Goal: Check status: Check status

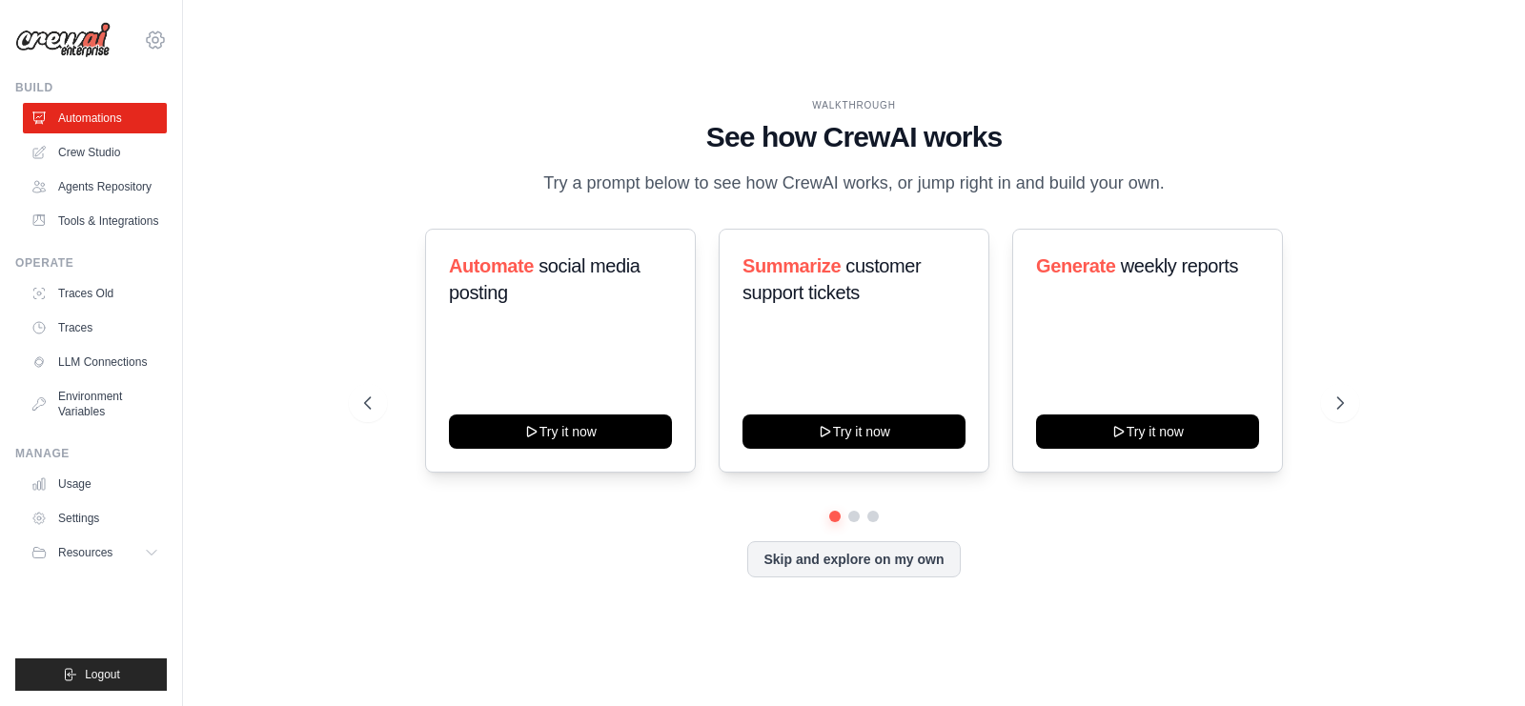
click at [161, 41] on icon at bounding box center [155, 40] width 23 height 23
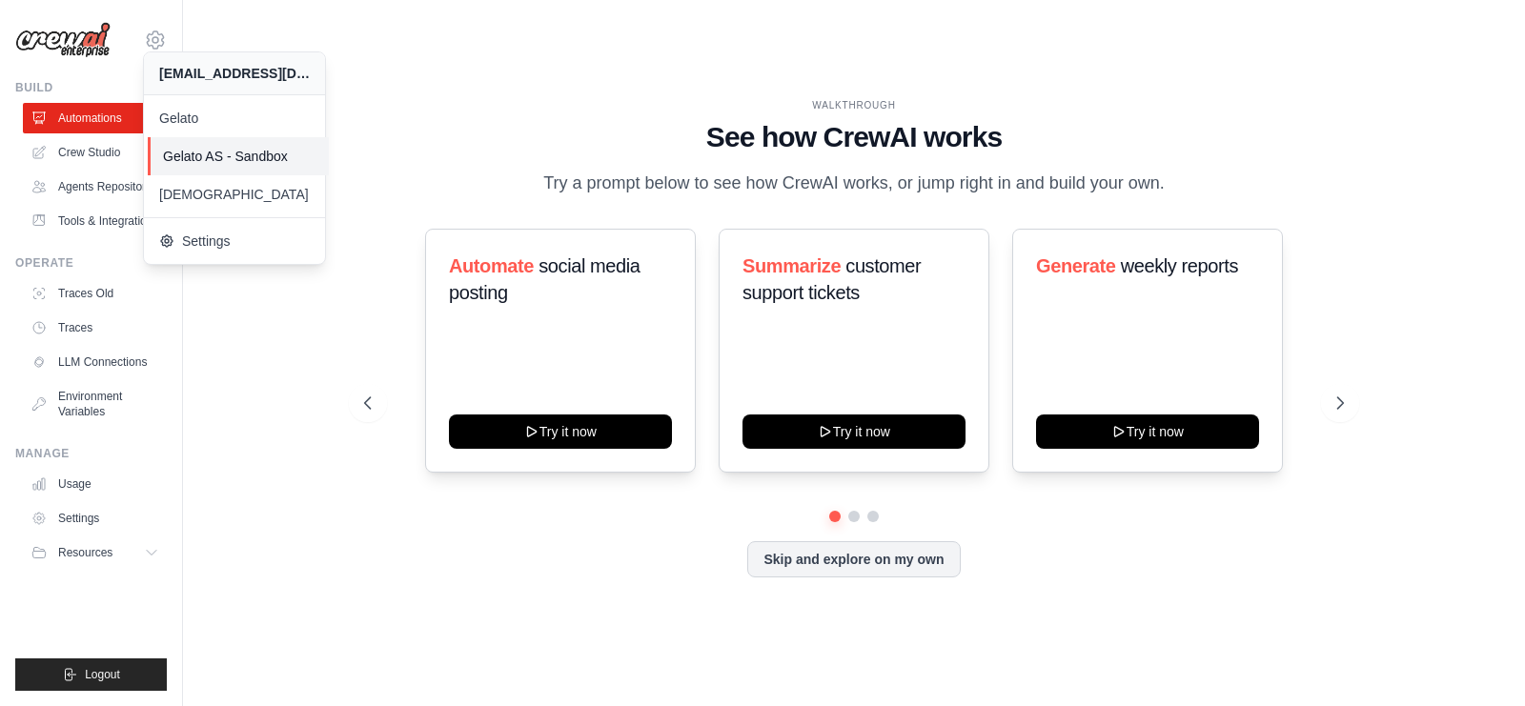
click at [176, 159] on span "Gelato AS - Sandbox" at bounding box center [238, 156] width 151 height 19
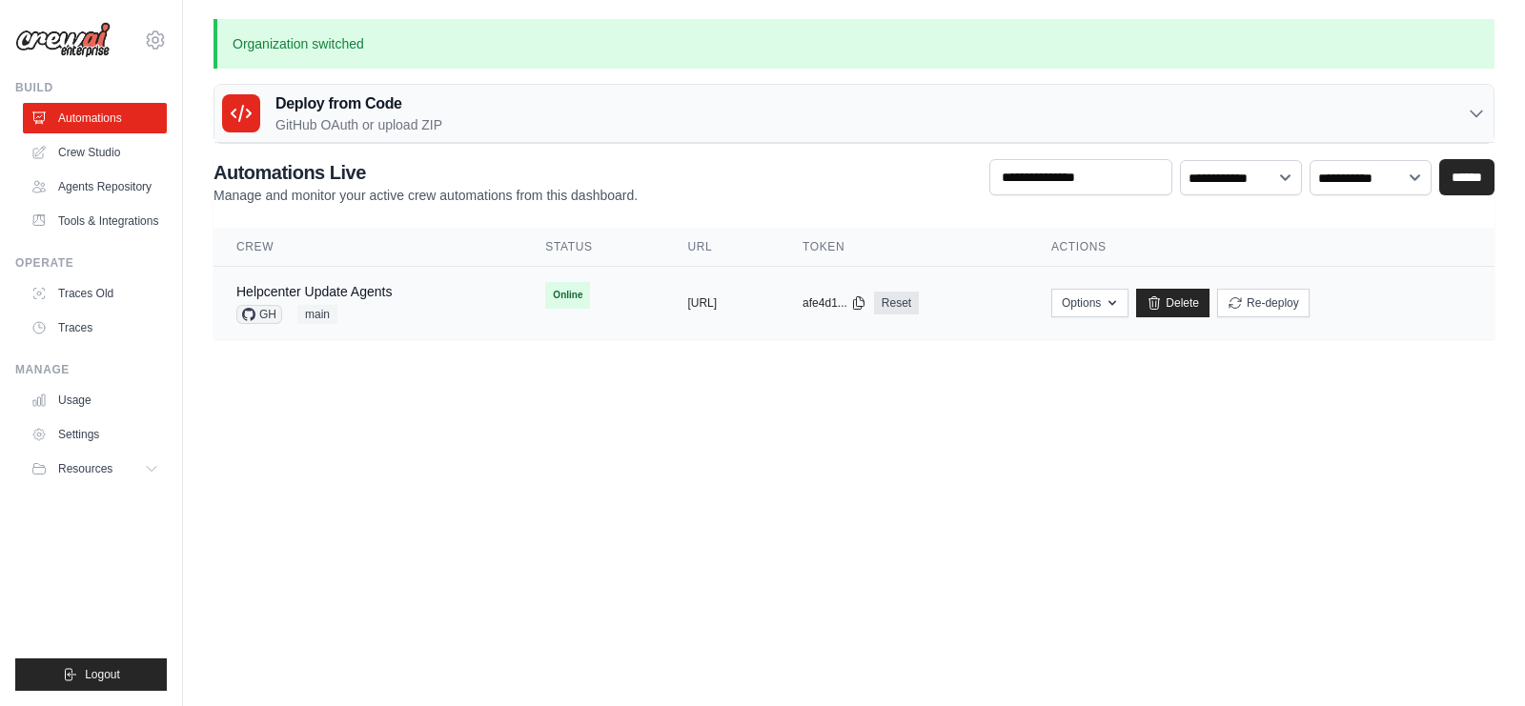
click at [404, 285] on div "Helpcenter Update Agents GH main" at bounding box center [367, 303] width 263 height 42
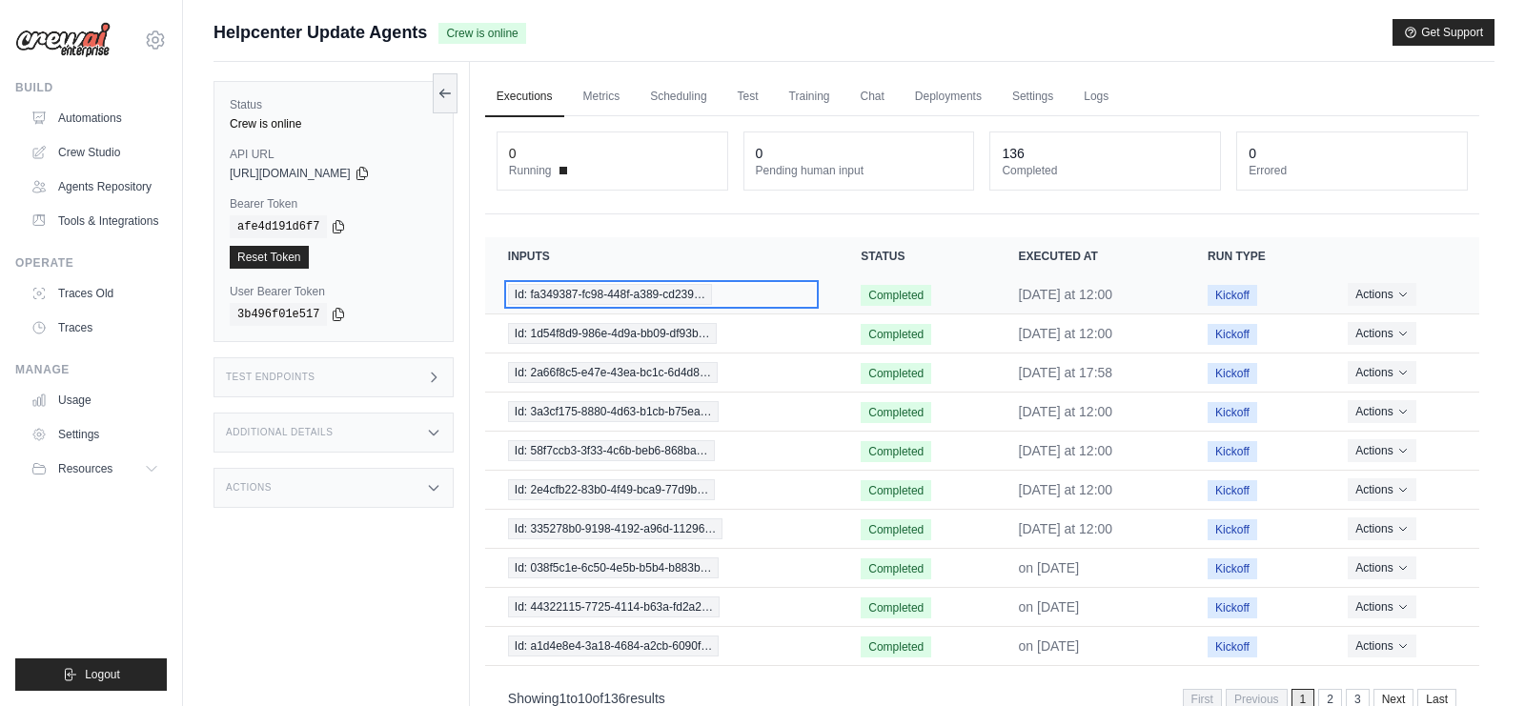
click at [661, 288] on span "Id: fa349387-fc98-448f-a389-cd239…" at bounding box center [610, 294] width 204 height 21
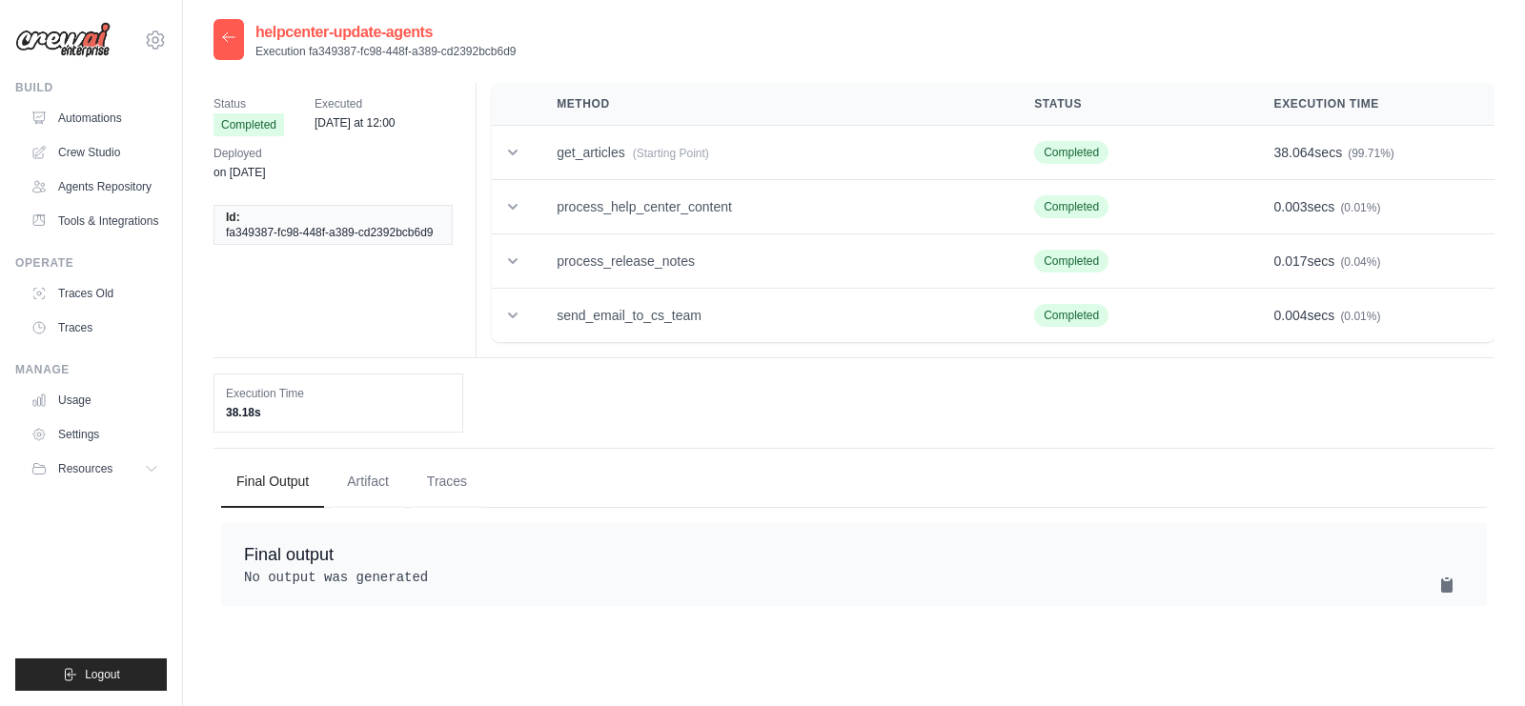
click at [225, 22] on div at bounding box center [229, 39] width 31 height 41
click at [229, 41] on icon at bounding box center [228, 37] width 15 height 15
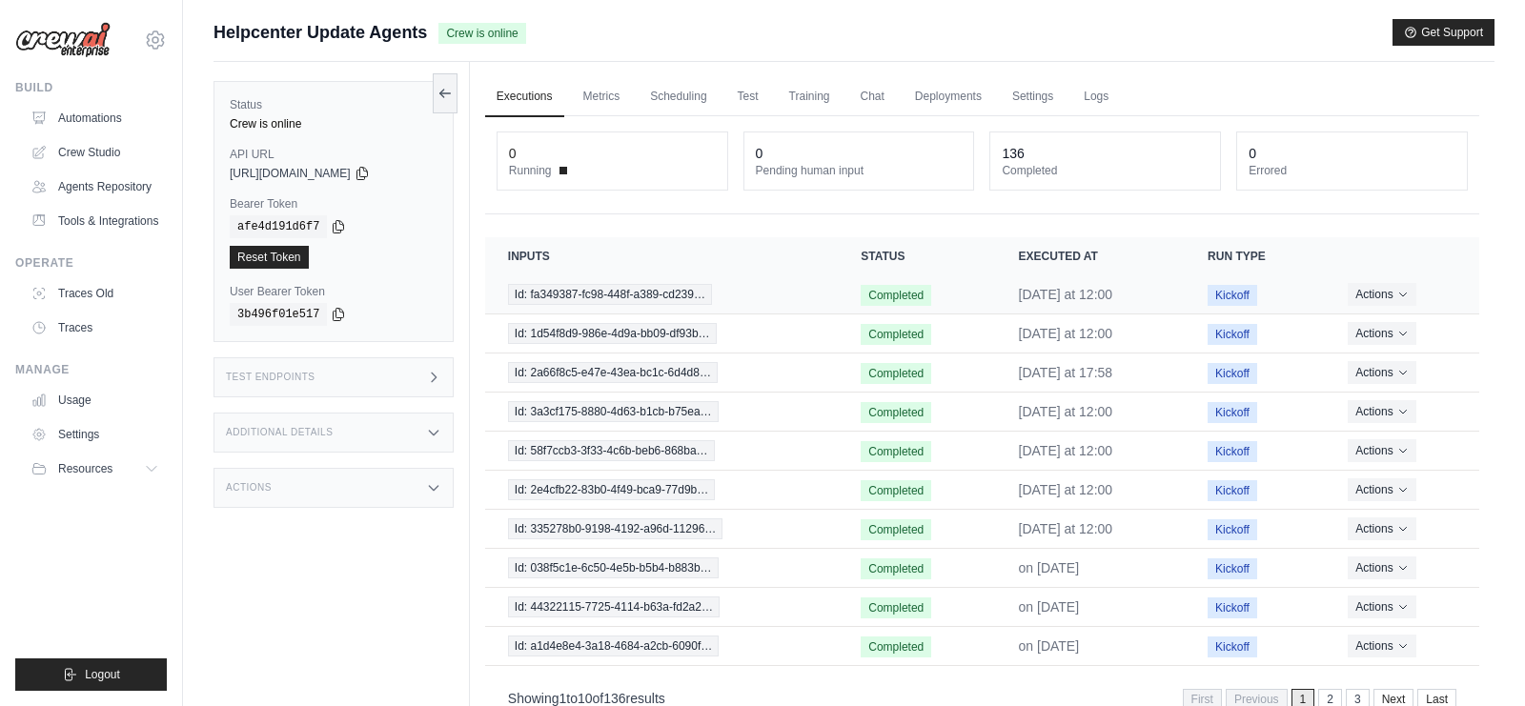
click at [1088, 294] on time "[DATE] at 12:00" at bounding box center [1066, 294] width 94 height 15
